Goal: Use online tool/utility: Utilize a website feature to perform a specific function

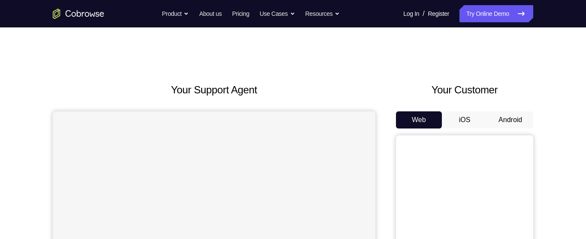
click at [512, 121] on button "Android" at bounding box center [510, 120] width 46 height 17
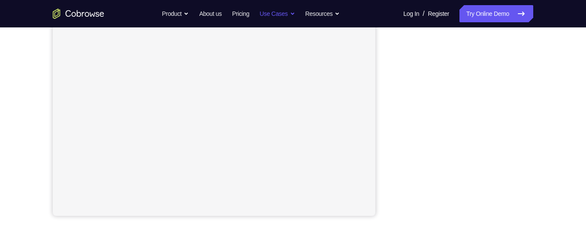
scroll to position [187, 0]
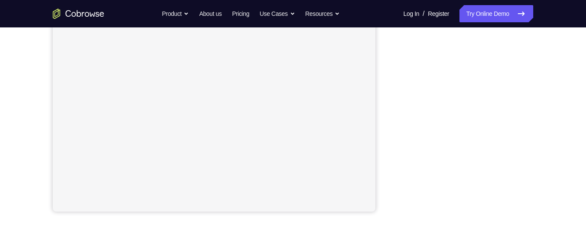
click at [541, 61] on div "Your Support Agent Your Customer Web iOS Android Next Steps We’d be happy to gi…" at bounding box center [292, 123] width 549 height 566
click at [541, 64] on div "Your Support Agent Your Customer Web iOS Android Next Steps We’d be happy to gi…" at bounding box center [292, 123] width 549 height 566
click at [541, 70] on div "Your Support Agent Your Customer Web iOS Android Next Steps We’d be happy to gi…" at bounding box center [292, 123] width 549 height 566
click at [541, 73] on div "Your Support Agent Your Customer Web iOS Android Next Steps We’d be happy to gi…" at bounding box center [292, 123] width 549 height 566
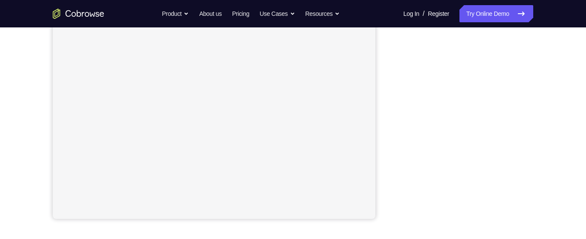
click at [545, 79] on div "Your Support Agent Your Customer Web iOS Android Next Steps We’d be happy to gi…" at bounding box center [292, 131] width 549 height 566
click at [547, 71] on div "Your Support Agent Your Customer Web iOS Android Next Steps We’d be happy to gi…" at bounding box center [292, 131] width 549 height 566
click at [546, 64] on div "Your Support Agent Your Customer Web iOS Android Next Steps We’d be happy to gi…" at bounding box center [292, 131] width 549 height 566
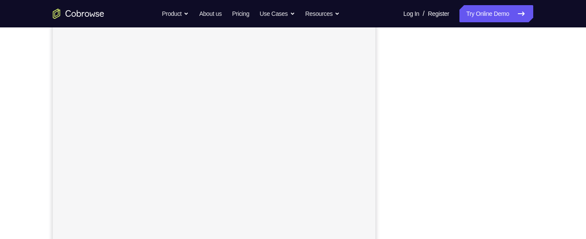
scroll to position [133, 0]
click at [550, 131] on div "Your Support Agent Your Customer Web iOS Android Next Steps We’d be happy to gi…" at bounding box center [292, 177] width 549 height 566
click at [541, 98] on div "Your Support Agent Your Customer Web iOS Android Next Steps We’d be happy to gi…" at bounding box center [292, 161] width 549 height 566
click at [540, 91] on div "Your Support Agent Your Customer Web iOS Android Next Steps We’d be happy to gi…" at bounding box center [292, 161] width 549 height 566
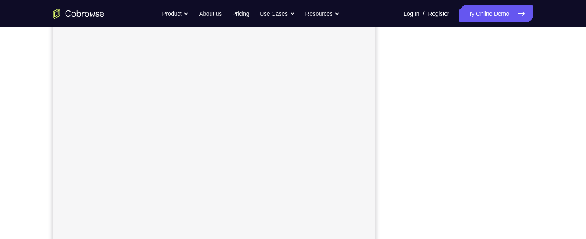
click at [540, 82] on div "Your Support Agent Your Customer Web iOS Android Next Steps We’d be happy to gi…" at bounding box center [292, 161] width 549 height 566
click at [540, 74] on div "Your Support Agent Your Customer Web iOS Android Next Steps We’d be happy to gi…" at bounding box center [292, 161] width 549 height 566
